Goal: Use online tool/utility

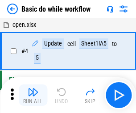
click at [33, 95] on img "button" at bounding box center [33, 91] width 11 height 11
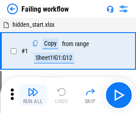
click at [33, 95] on img "button" at bounding box center [33, 91] width 11 height 11
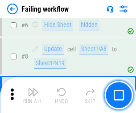
scroll to position [189, 0]
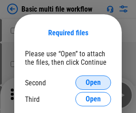
click at [93, 82] on span "Open" at bounding box center [92, 82] width 15 height 7
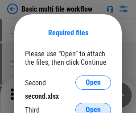
click at [93, 106] on span "Open" at bounding box center [92, 109] width 15 height 7
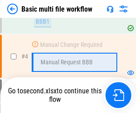
scroll to position [204, 0]
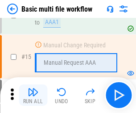
click at [33, 95] on img "button" at bounding box center [33, 91] width 11 height 11
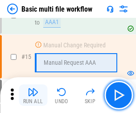
scroll to position [592, 0]
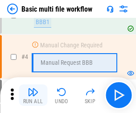
click at [33, 95] on img "button" at bounding box center [33, 91] width 11 height 11
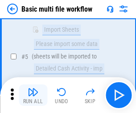
click at [33, 95] on img "button" at bounding box center [33, 91] width 11 height 11
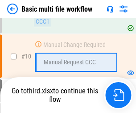
scroll to position [466, 0]
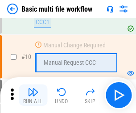
click at [33, 95] on img "button" at bounding box center [33, 91] width 11 height 11
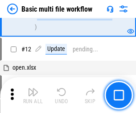
scroll to position [417, 0]
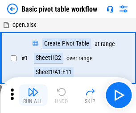
click at [33, 95] on img "button" at bounding box center [33, 91] width 11 height 11
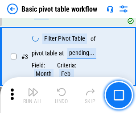
scroll to position [213, 0]
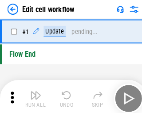
click at [33, 95] on img "button" at bounding box center [34, 91] width 11 height 11
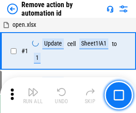
scroll to position [33, 0]
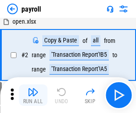
click at [33, 95] on img "button" at bounding box center [33, 91] width 11 height 11
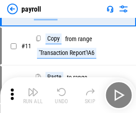
scroll to position [65, 0]
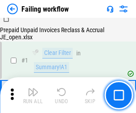
scroll to position [144, 0]
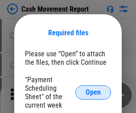
click at [93, 92] on span "Open" at bounding box center [92, 92] width 15 height 7
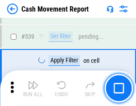
scroll to position [3951, 0]
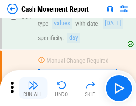
click at [33, 88] on img "button" at bounding box center [33, 85] width 11 height 11
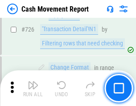
scroll to position [4644, 0]
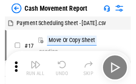
scroll to position [16, 0]
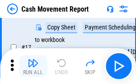
click at [33, 66] on img "button" at bounding box center [33, 62] width 11 height 11
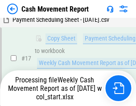
scroll to position [185, 0]
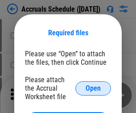
click at [93, 88] on span "Open" at bounding box center [92, 88] width 15 height 7
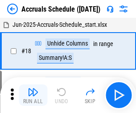
click at [33, 95] on img "button" at bounding box center [33, 91] width 11 height 11
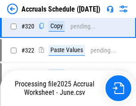
scroll to position [1656, 0]
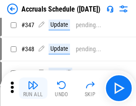
click at [33, 88] on img "button" at bounding box center [33, 85] width 11 height 11
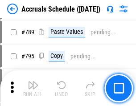
scroll to position [3739, 0]
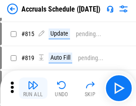
click at [33, 88] on img "button" at bounding box center [33, 85] width 11 height 11
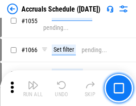
scroll to position [5099, 0]
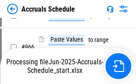
scroll to position [4308, 0]
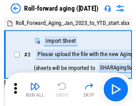
scroll to position [1, 0]
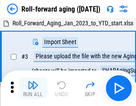
click at [33, 88] on img "button" at bounding box center [33, 85] width 11 height 11
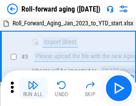
click at [33, 88] on img "button" at bounding box center [33, 85] width 11 height 11
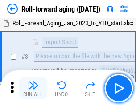
scroll to position [57, 0]
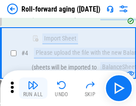
click at [33, 88] on img "button" at bounding box center [33, 85] width 11 height 11
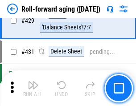
scroll to position [3087, 0]
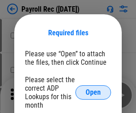
click at [93, 92] on span "Open" at bounding box center [92, 92] width 15 height 7
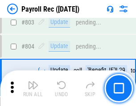
scroll to position [5655, 0]
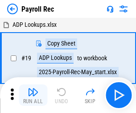
click at [33, 95] on img "button" at bounding box center [33, 91] width 11 height 11
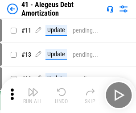
click at [33, 95] on img "button" at bounding box center [33, 91] width 11 height 11
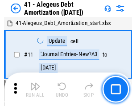
scroll to position [110, 0]
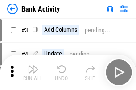
click at [33, 73] on img "button" at bounding box center [33, 69] width 11 height 11
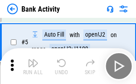
scroll to position [47, 0]
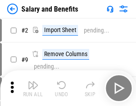
click at [33, 88] on img "button" at bounding box center [33, 85] width 11 height 11
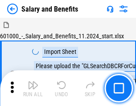
scroll to position [12, 0]
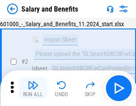
click at [33, 88] on img "button" at bounding box center [33, 85] width 11 height 11
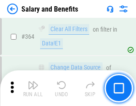
scroll to position [4192, 0]
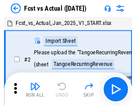
scroll to position [12, 0]
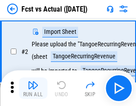
click at [33, 88] on img "button" at bounding box center [33, 85] width 11 height 11
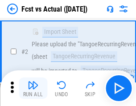
click at [33, 88] on img "button" at bounding box center [33, 85] width 11 height 11
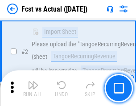
scroll to position [83, 0]
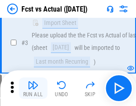
click at [33, 88] on img "button" at bounding box center [33, 85] width 11 height 11
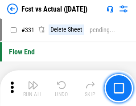
scroll to position [4261, 0]
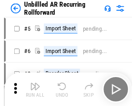
scroll to position [19, 0]
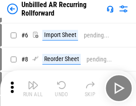
click at [33, 88] on img "button" at bounding box center [33, 85] width 11 height 11
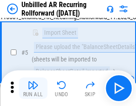
click at [33, 88] on img "button" at bounding box center [33, 85] width 11 height 11
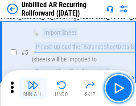
scroll to position [84, 0]
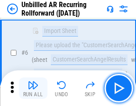
click at [33, 88] on img "button" at bounding box center [33, 85] width 11 height 11
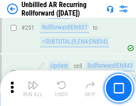
scroll to position [3024, 0]
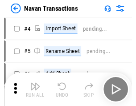
scroll to position [14, 0]
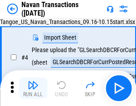
click at [33, 88] on img "button" at bounding box center [33, 85] width 11 height 11
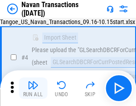
click at [33, 88] on img "button" at bounding box center [33, 85] width 11 height 11
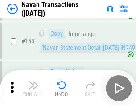
scroll to position [2886, 0]
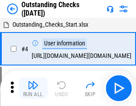
click at [33, 88] on img "button" at bounding box center [33, 85] width 11 height 11
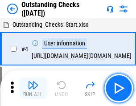
scroll to position [37, 0]
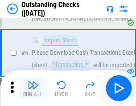
click at [33, 88] on img "button" at bounding box center [33, 85] width 11 height 11
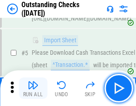
scroll to position [93, 0]
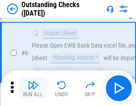
click at [33, 88] on img "button" at bounding box center [33, 85] width 11 height 11
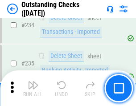
scroll to position [2703, 0]
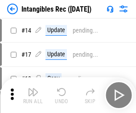
click at [33, 95] on img "button" at bounding box center [33, 91] width 11 height 11
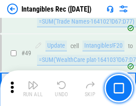
scroll to position [347, 0]
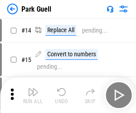
click at [33, 88] on img "button" at bounding box center [33, 91] width 11 height 11
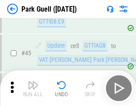
scroll to position [1113, 0]
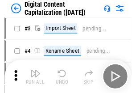
scroll to position [26, 0]
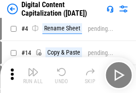
click at [33, 75] on img "button" at bounding box center [33, 71] width 11 height 11
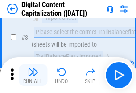
click at [33, 75] on img "button" at bounding box center [33, 71] width 11 height 11
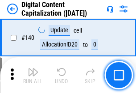
scroll to position [944, 0]
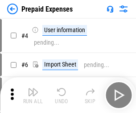
click at [33, 88] on img "button" at bounding box center [33, 91] width 11 height 11
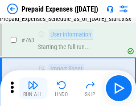
click at [33, 88] on img "button" at bounding box center [33, 85] width 11 height 11
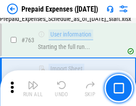
scroll to position [2520, 0]
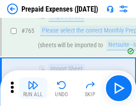
click at [33, 88] on img "button" at bounding box center [33, 85] width 11 height 11
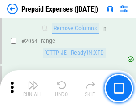
scroll to position [9305, 0]
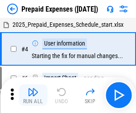
click at [33, 95] on img "button" at bounding box center [33, 91] width 11 height 11
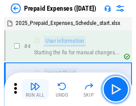
scroll to position [39, 0]
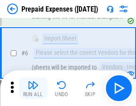
click at [33, 88] on img "button" at bounding box center [33, 85] width 11 height 11
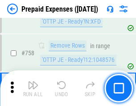
scroll to position [3172, 0]
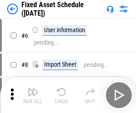
click at [33, 95] on img "button" at bounding box center [33, 91] width 11 height 11
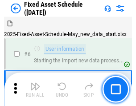
scroll to position [48, 0]
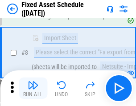
click at [33, 88] on img "button" at bounding box center [33, 85] width 11 height 11
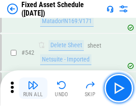
scroll to position [3174, 0]
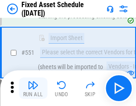
click at [33, 88] on img "button" at bounding box center [33, 85] width 11 height 11
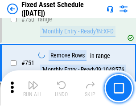
scroll to position [4340, 0]
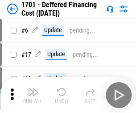
click at [33, 95] on img "button" at bounding box center [33, 91] width 11 height 11
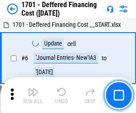
scroll to position [107, 0]
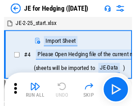
scroll to position [1, 0]
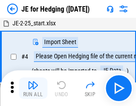
click at [33, 88] on img "button" at bounding box center [33, 85] width 11 height 11
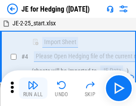
click at [33, 88] on img "button" at bounding box center [33, 85] width 11 height 11
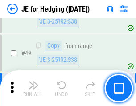
scroll to position [576, 0]
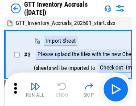
scroll to position [1, 0]
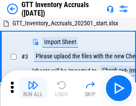
click at [33, 88] on img "button" at bounding box center [33, 85] width 11 height 11
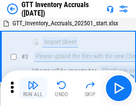
click at [33, 88] on img "button" at bounding box center [33, 85] width 11 height 11
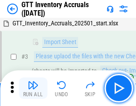
scroll to position [57, 0]
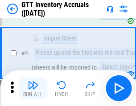
click at [33, 88] on img "button" at bounding box center [33, 85] width 11 height 11
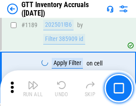
scroll to position [7269, 0]
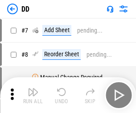
click at [33, 95] on img "button" at bounding box center [33, 91] width 11 height 11
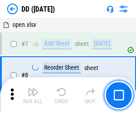
scroll to position [86, 0]
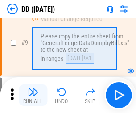
click at [33, 95] on img "button" at bounding box center [33, 91] width 11 height 11
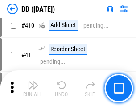
scroll to position [3983, 0]
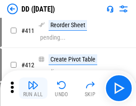
click at [33, 88] on img "button" at bounding box center [33, 85] width 11 height 11
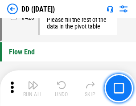
scroll to position [4260, 0]
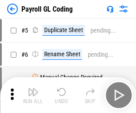
click at [33, 95] on img "button" at bounding box center [33, 91] width 11 height 11
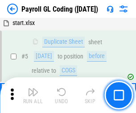
scroll to position [107, 0]
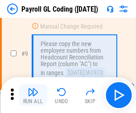
click at [33, 95] on img "button" at bounding box center [33, 91] width 11 height 11
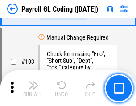
scroll to position [2088, 0]
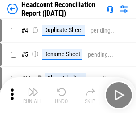
click at [33, 95] on img "button" at bounding box center [33, 91] width 11 height 11
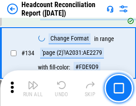
scroll to position [1070, 0]
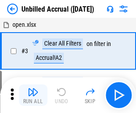
click at [33, 95] on img "button" at bounding box center [33, 91] width 11 height 11
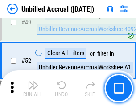
scroll to position [807, 0]
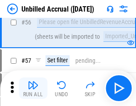
click at [33, 88] on img "button" at bounding box center [33, 85] width 11 height 11
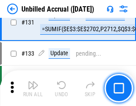
scroll to position [2651, 0]
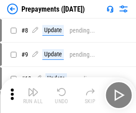
click at [33, 95] on img "button" at bounding box center [33, 91] width 11 height 11
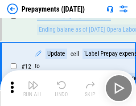
scroll to position [56, 0]
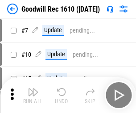
click at [33, 95] on img "button" at bounding box center [33, 91] width 11 height 11
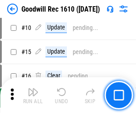
scroll to position [152, 0]
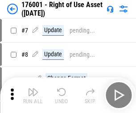
click at [33, 95] on img "button" at bounding box center [33, 91] width 11 height 11
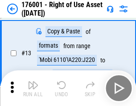
scroll to position [57, 0]
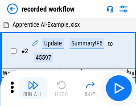
click at [33, 88] on img "button" at bounding box center [33, 85] width 11 height 11
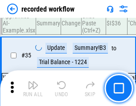
scroll to position [2782, 0]
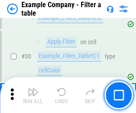
scroll to position [815, 0]
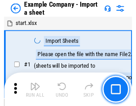
scroll to position [14, 0]
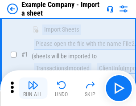
click at [33, 88] on img "button" at bounding box center [33, 85] width 11 height 11
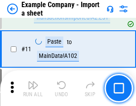
scroll to position [197, 0]
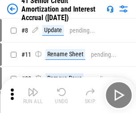
click at [33, 88] on img "button" at bounding box center [33, 91] width 11 height 11
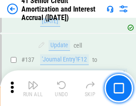
scroll to position [817, 0]
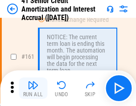
click at [33, 88] on img "button" at bounding box center [33, 85] width 11 height 11
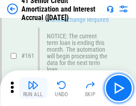
scroll to position [952, 0]
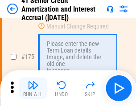
click at [33, 88] on img "button" at bounding box center [33, 85] width 11 height 11
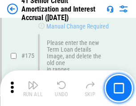
scroll to position [1042, 0]
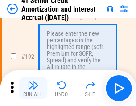
click at [33, 88] on img "button" at bounding box center [33, 85] width 11 height 11
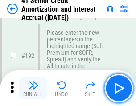
scroll to position [1136, 0]
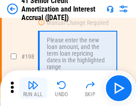
click at [33, 88] on img "button" at bounding box center [33, 85] width 11 height 11
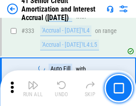
scroll to position [2274, 0]
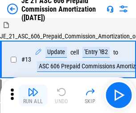
click at [33, 88] on img "button" at bounding box center [33, 91] width 11 height 11
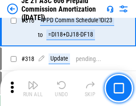
scroll to position [1662, 0]
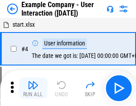
click at [33, 88] on img "button" at bounding box center [33, 85] width 11 height 11
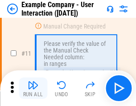
click at [33, 88] on img "button" at bounding box center [33, 85] width 11 height 11
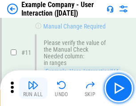
scroll to position [193, 0]
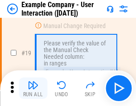
click at [33, 88] on img "button" at bounding box center [33, 85] width 11 height 11
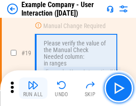
click at [33, 88] on img "button" at bounding box center [33, 85] width 11 height 11
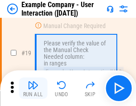
click at [33, 88] on img "button" at bounding box center [33, 85] width 11 height 11
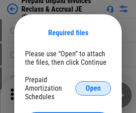
click at [93, 88] on span "Open" at bounding box center [92, 88] width 15 height 7
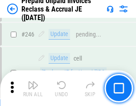
scroll to position [1202, 0]
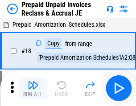
click at [33, 88] on img "button" at bounding box center [33, 85] width 11 height 11
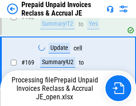
scroll to position [729, 0]
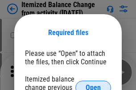
click at [93, 85] on span "Open" at bounding box center [92, 88] width 15 height 7
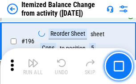
scroll to position [1713, 0]
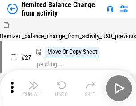
scroll to position [14, 0]
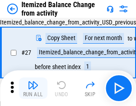
click at [33, 88] on img "button" at bounding box center [33, 85] width 11 height 11
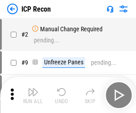
scroll to position [4, 0]
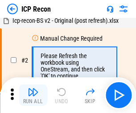
click at [33, 95] on img "button" at bounding box center [33, 91] width 11 height 11
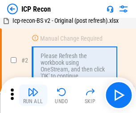
click at [33, 95] on img "button" at bounding box center [33, 91] width 11 height 11
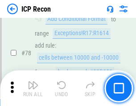
scroll to position [872, 0]
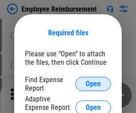
click at [93, 84] on span "Open" at bounding box center [92, 83] width 15 height 7
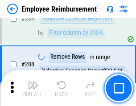
scroll to position [2420, 0]
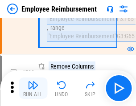
click at [33, 88] on img "button" at bounding box center [33, 85] width 11 height 11
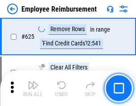
scroll to position [5330, 0]
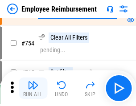
click at [33, 88] on img "button" at bounding box center [33, 85] width 11 height 11
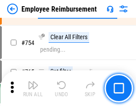
click at [33, 88] on img "button" at bounding box center [33, 85] width 11 height 11
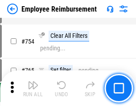
scroll to position [6245, 0]
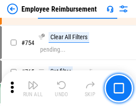
click at [33, 88] on img "button" at bounding box center [33, 85] width 11 height 11
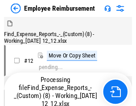
scroll to position [30, 0]
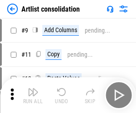
click at [33, 95] on img "button" at bounding box center [33, 91] width 11 height 11
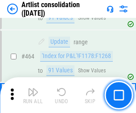
scroll to position [3898, 0]
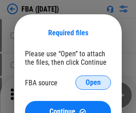
click at [93, 82] on span "Open" at bounding box center [92, 82] width 15 height 7
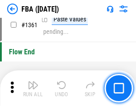
scroll to position [9560, 0]
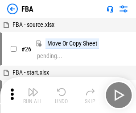
scroll to position [9, 0]
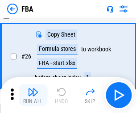
click at [33, 95] on img "button" at bounding box center [33, 91] width 11 height 11
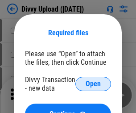
click at [93, 84] on span "Open" at bounding box center [92, 83] width 15 height 7
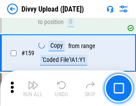
scroll to position [922, 0]
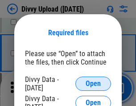
click at [93, 84] on span "Open" at bounding box center [92, 83] width 15 height 7
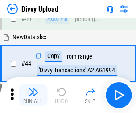
click at [33, 95] on img "button" at bounding box center [33, 91] width 11 height 11
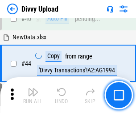
scroll to position [98, 0]
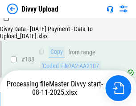
scroll to position [1048, 0]
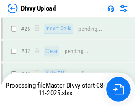
scroll to position [922, 0]
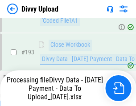
scroll to position [1192, 0]
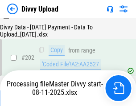
scroll to position [1440, 0]
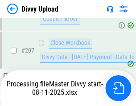
scroll to position [1637, 0]
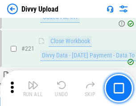
scroll to position [1978, 0]
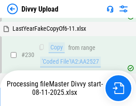
scroll to position [2209, 0]
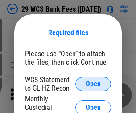
click at [93, 84] on span "Open" at bounding box center [92, 83] width 15 height 7
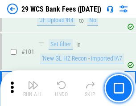
scroll to position [867, 0]
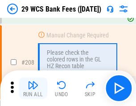
click at [33, 88] on img "button" at bounding box center [33, 85] width 11 height 11
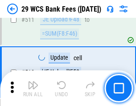
scroll to position [4479, 0]
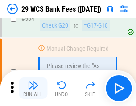
click at [33, 88] on img "button" at bounding box center [33, 85] width 11 height 11
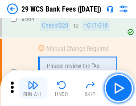
scroll to position [4814, 0]
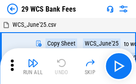
scroll to position [16, 0]
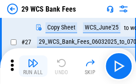
click at [33, 66] on img "button" at bounding box center [33, 62] width 11 height 11
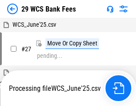
scroll to position [5, 0]
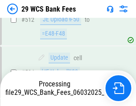
scroll to position [4653, 0]
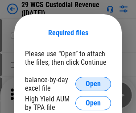
click at [93, 84] on span "Open" at bounding box center [92, 83] width 15 height 7
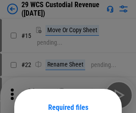
scroll to position [74, 0]
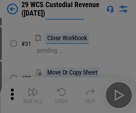
scroll to position [191, 0]
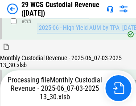
scroll to position [667, 0]
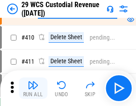
click at [33, 88] on img "button" at bounding box center [33, 85] width 11 height 11
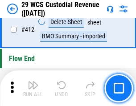
scroll to position [4251, 0]
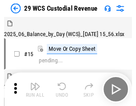
scroll to position [21, 0]
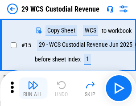
click at [33, 88] on img "button" at bounding box center [33, 85] width 11 height 11
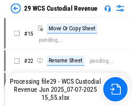
scroll to position [16, 0]
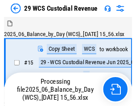
scroll to position [21, 0]
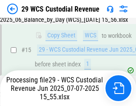
scroll to position [202, 0]
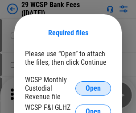
click at [93, 88] on span "Open" at bounding box center [92, 88] width 15 height 7
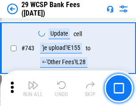
scroll to position [4486, 0]
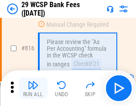
click at [33, 88] on img "button" at bounding box center [33, 85] width 11 height 11
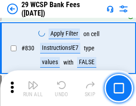
scroll to position [5648, 0]
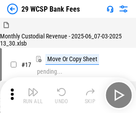
click at [33, 88] on img "button" at bounding box center [33, 91] width 11 height 11
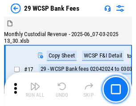
scroll to position [21, 0]
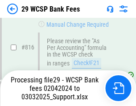
scroll to position [5473, 0]
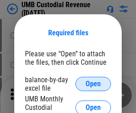
click at [93, 84] on span "Open" at bounding box center [92, 83] width 15 height 7
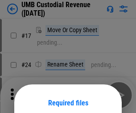
scroll to position [70, 0]
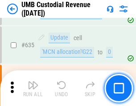
scroll to position [4658, 0]
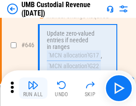
click at [33, 88] on img "button" at bounding box center [33, 85] width 11 height 11
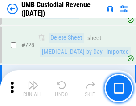
scroll to position [5491, 0]
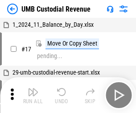
scroll to position [7, 0]
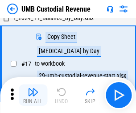
click at [33, 95] on img "button" at bounding box center [33, 91] width 11 height 11
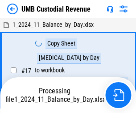
scroll to position [7, 0]
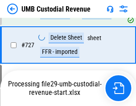
scroll to position [5432, 0]
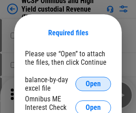
click at [93, 84] on span "Open" at bounding box center [92, 83] width 15 height 7
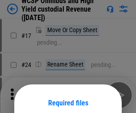
scroll to position [70, 0]
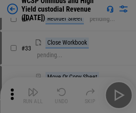
scroll to position [203, 0]
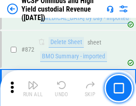
scroll to position [7534, 0]
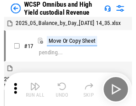
scroll to position [5, 0]
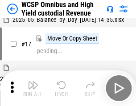
click at [33, 88] on img "button" at bounding box center [33, 85] width 11 height 11
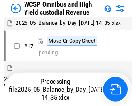
scroll to position [5, 0]
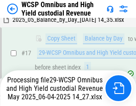
scroll to position [185, 0]
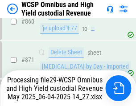
scroll to position [7513, 0]
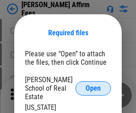
click at [93, 85] on span "Open" at bounding box center [92, 88] width 15 height 7
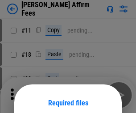
scroll to position [70, 0]
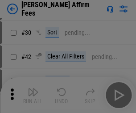
scroll to position [181, 0]
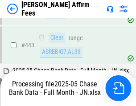
scroll to position [2323, 0]
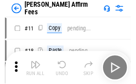
scroll to position [9, 0]
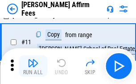
click at [33, 66] on img "button" at bounding box center [33, 62] width 11 height 11
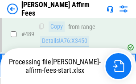
scroll to position [2335, 0]
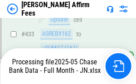
scroll to position [2335, 0]
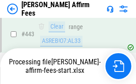
scroll to position [2335, 0]
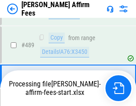
scroll to position [2323, 0]
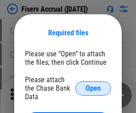
click at [93, 85] on span "Open" at bounding box center [92, 88] width 15 height 7
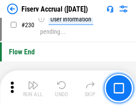
scroll to position [2821, 0]
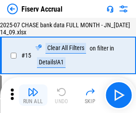
click at [33, 95] on img "button" at bounding box center [33, 91] width 11 height 11
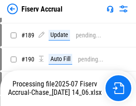
scroll to position [2340, 0]
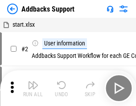
click at [33, 88] on img "button" at bounding box center [33, 85] width 11 height 11
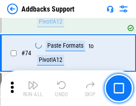
scroll to position [648, 0]
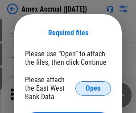
click at [93, 88] on span "Open" at bounding box center [92, 88] width 15 height 7
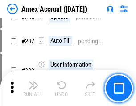
scroll to position [2437, 0]
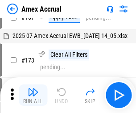
click at [33, 95] on img "button" at bounding box center [33, 91] width 11 height 11
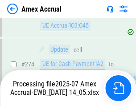
scroll to position [2653, 0]
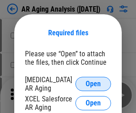
click at [93, 82] on span "Open" at bounding box center [92, 83] width 15 height 7
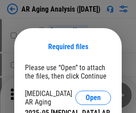
scroll to position [14, 0]
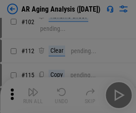
scroll to position [122, 0]
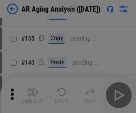
scroll to position [268, 0]
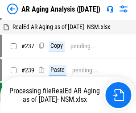
scroll to position [9, 0]
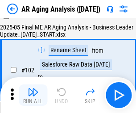
click at [33, 95] on img "button" at bounding box center [33, 91] width 11 height 11
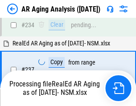
scroll to position [1380, 0]
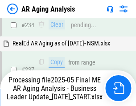
scroll to position [1370, 0]
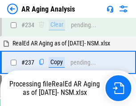
scroll to position [1370, 0]
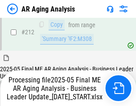
scroll to position [1370, 0]
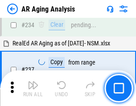
scroll to position [1370, 0]
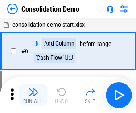
click at [33, 95] on img "button" at bounding box center [33, 91] width 11 height 11
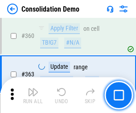
scroll to position [2983, 0]
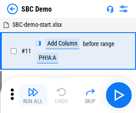
click at [33, 95] on img "button" at bounding box center [33, 91] width 11 height 11
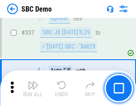
scroll to position [2342, 0]
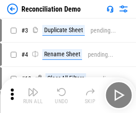
click at [33, 95] on img "button" at bounding box center [33, 91] width 11 height 11
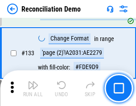
scroll to position [1057, 0]
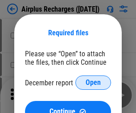
click at [93, 82] on span "Open" at bounding box center [92, 82] width 15 height 7
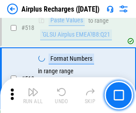
scroll to position [3831, 0]
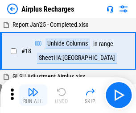
click at [33, 95] on img "button" at bounding box center [33, 91] width 11 height 11
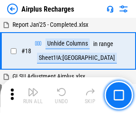
scroll to position [39, 0]
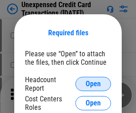
click at [93, 84] on span "Open" at bounding box center [92, 83] width 15 height 7
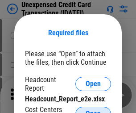
click at [93, 110] on span "Open" at bounding box center [92, 113] width 15 height 7
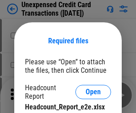
scroll to position [8, 0]
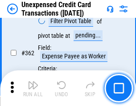
scroll to position [2289, 0]
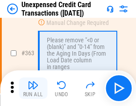
click at [33, 88] on img "button" at bounding box center [33, 85] width 11 height 11
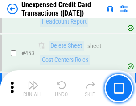
scroll to position [3036, 0]
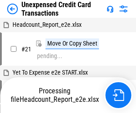
scroll to position [14, 0]
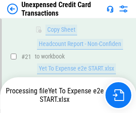
scroll to position [145, 0]
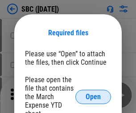
click at [93, 96] on span "Open" at bounding box center [92, 96] width 15 height 7
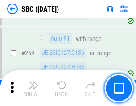
scroll to position [1739, 0]
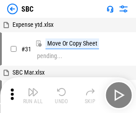
scroll to position [9, 0]
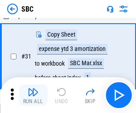
click at [33, 95] on img "button" at bounding box center [33, 91] width 11 height 11
